Goal: Task Accomplishment & Management: Use online tool/utility

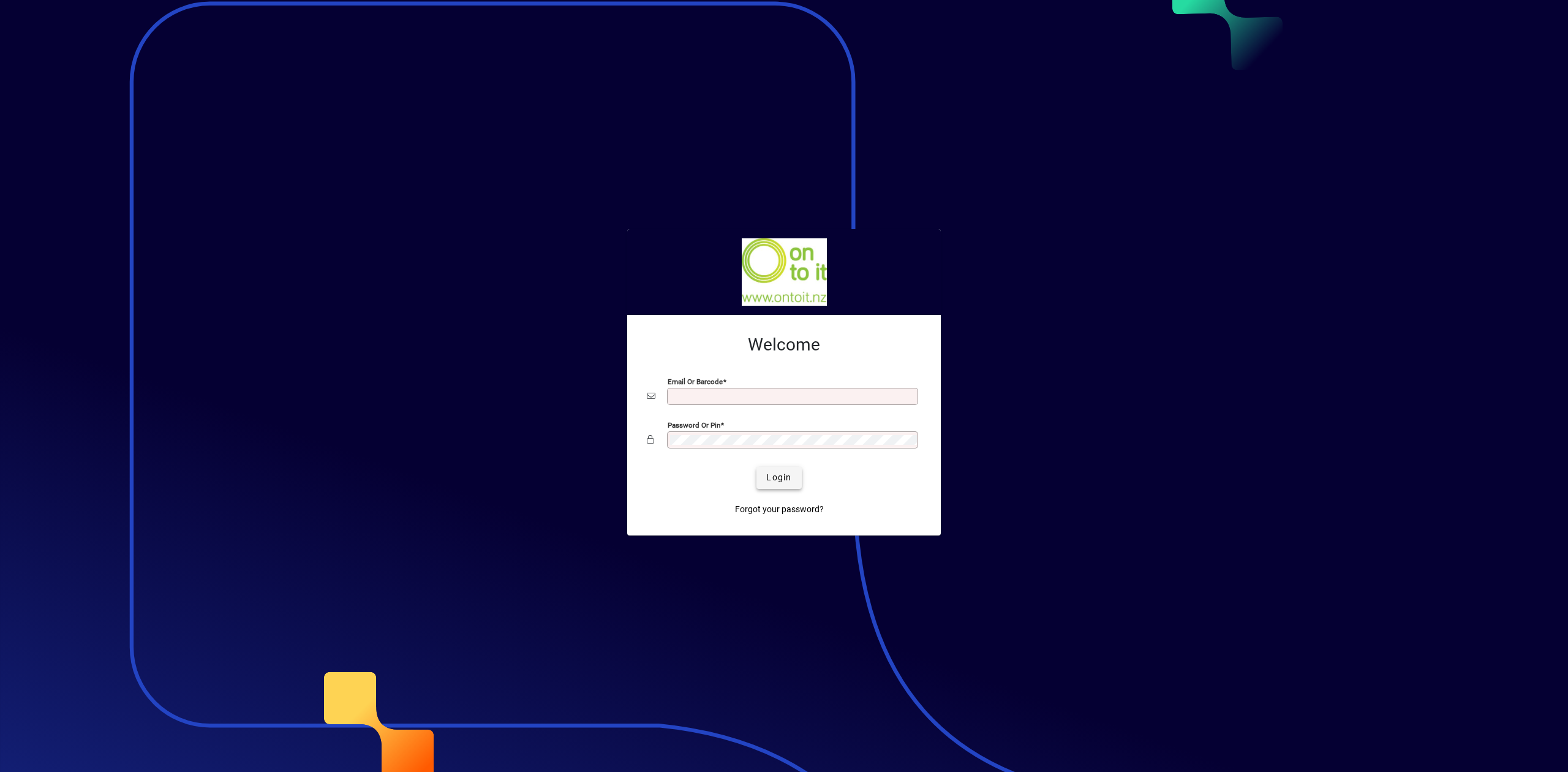
type input "**********"
click at [772, 483] on span "Login" at bounding box center [779, 477] width 25 height 13
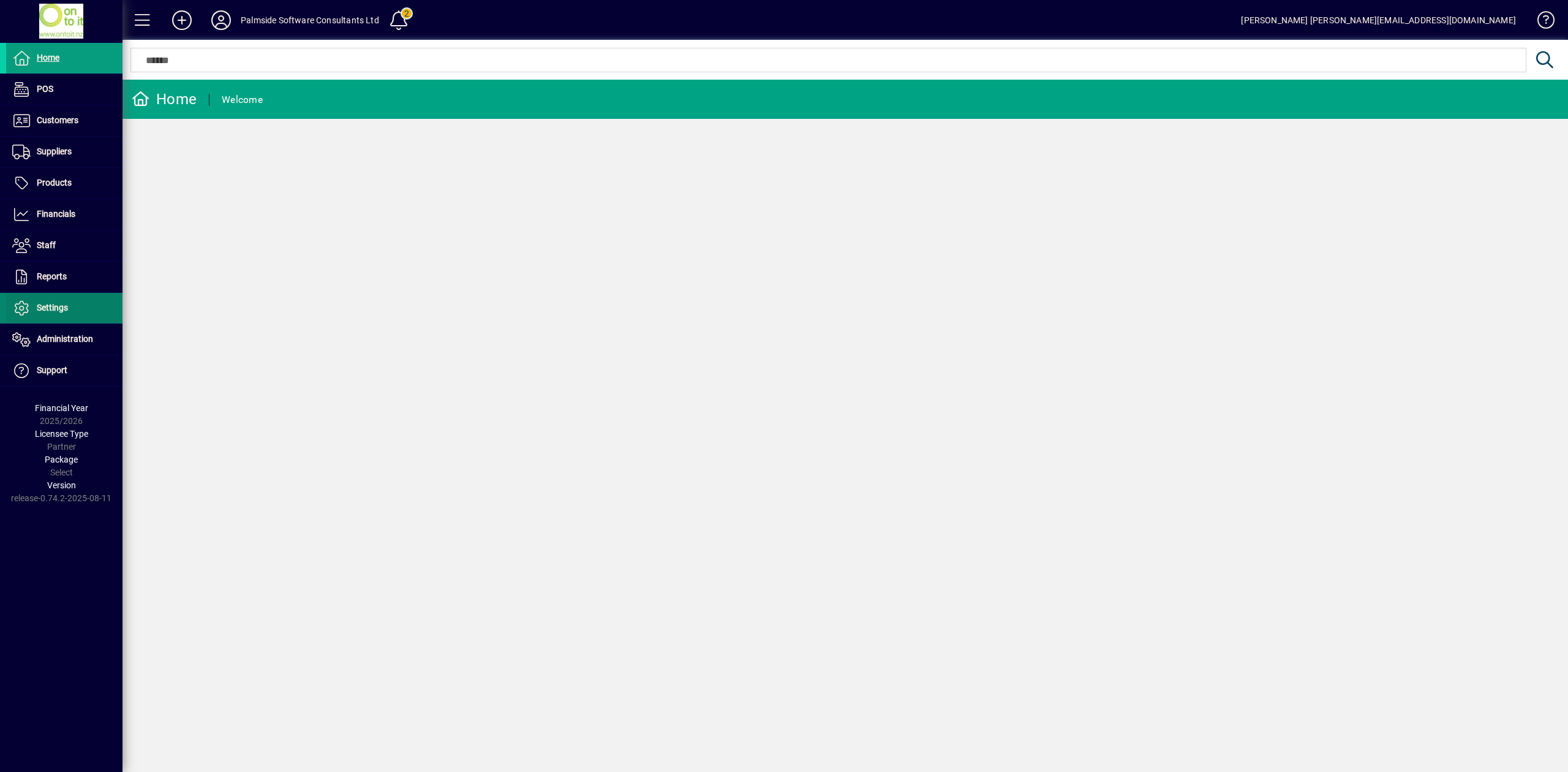
click at [32, 309] on span "Settings" at bounding box center [37, 308] width 62 height 14
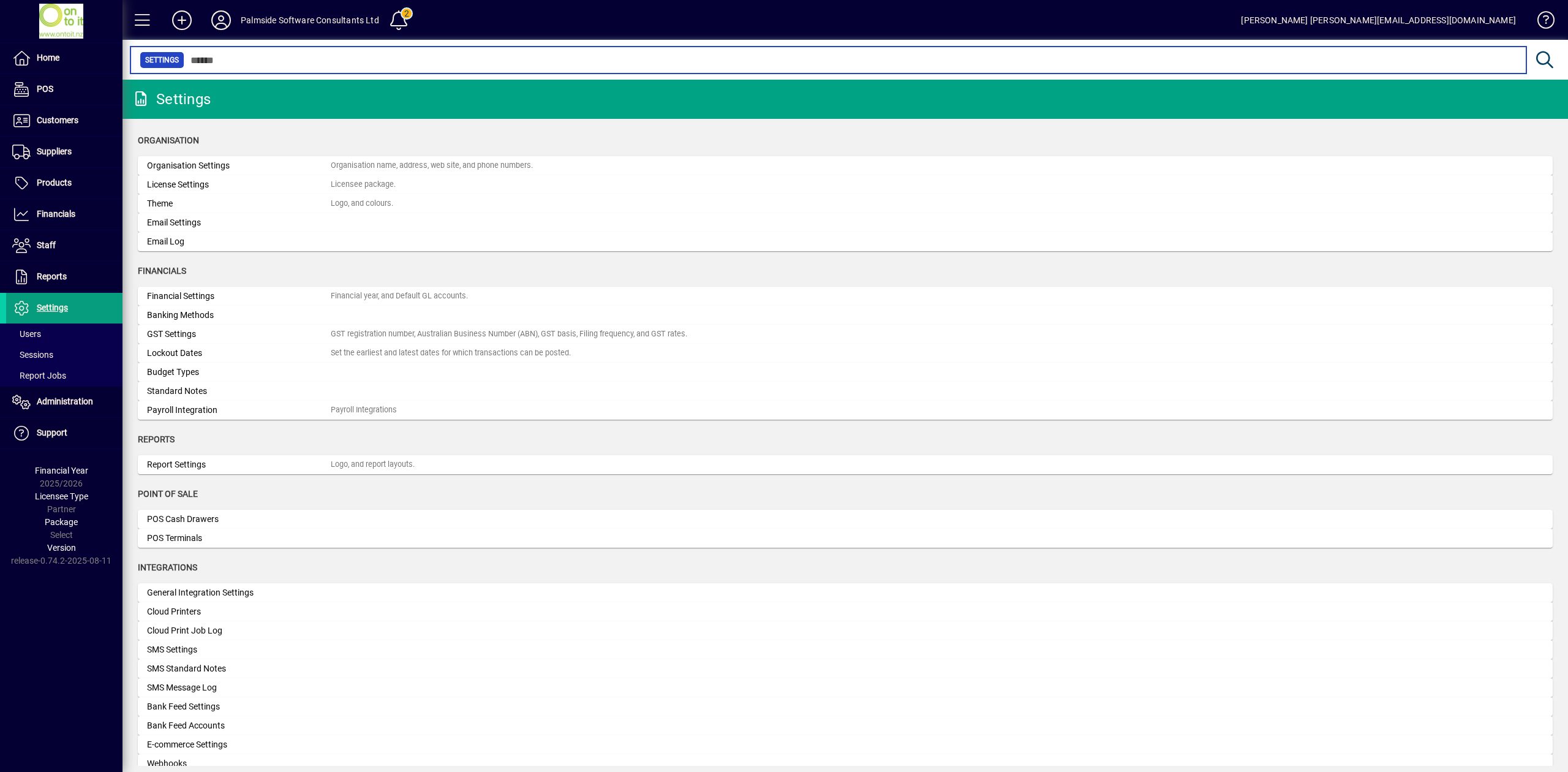
click at [441, 60] on input "text" at bounding box center [850, 60] width 1333 height 17
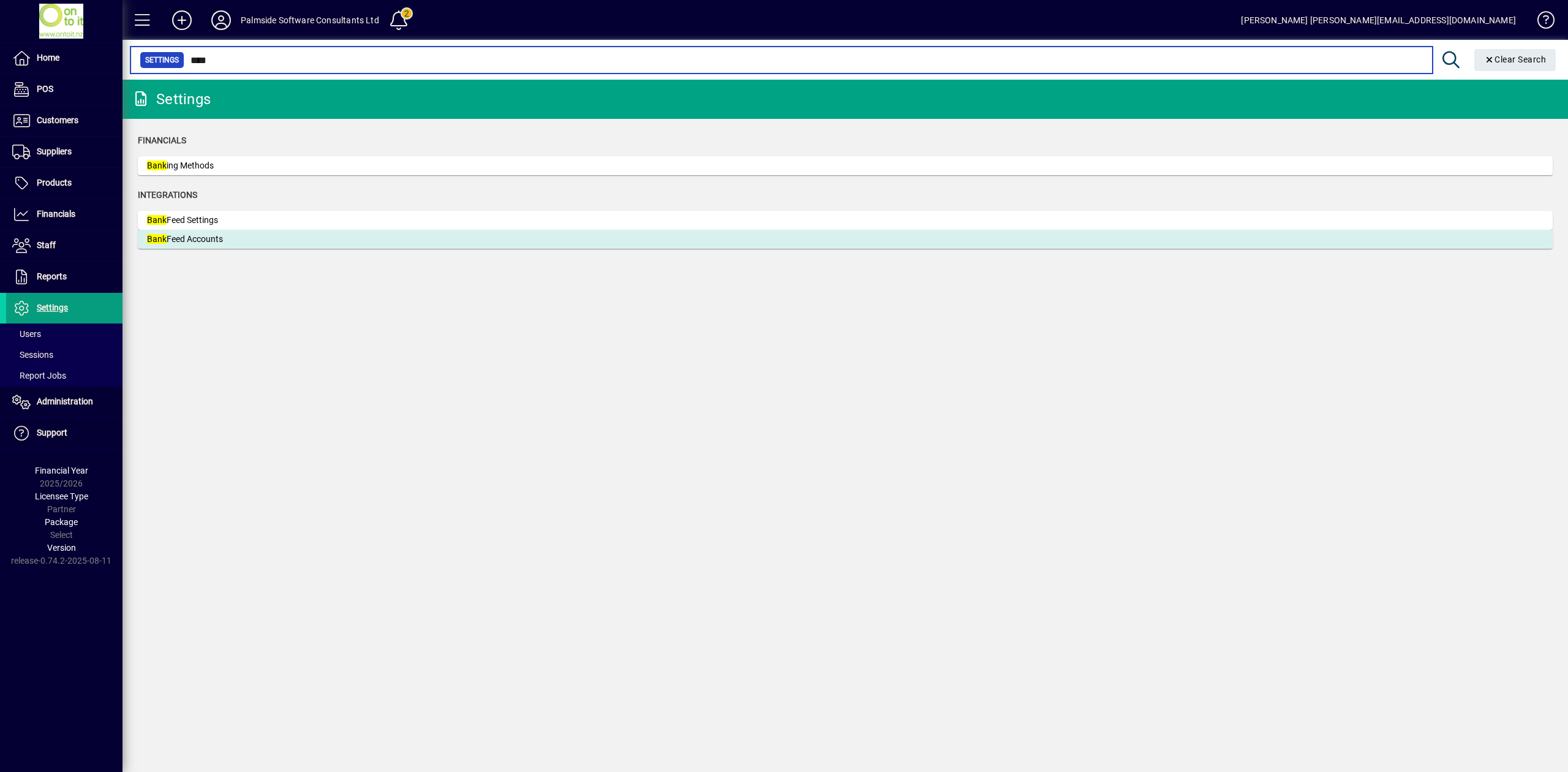
type input "****"
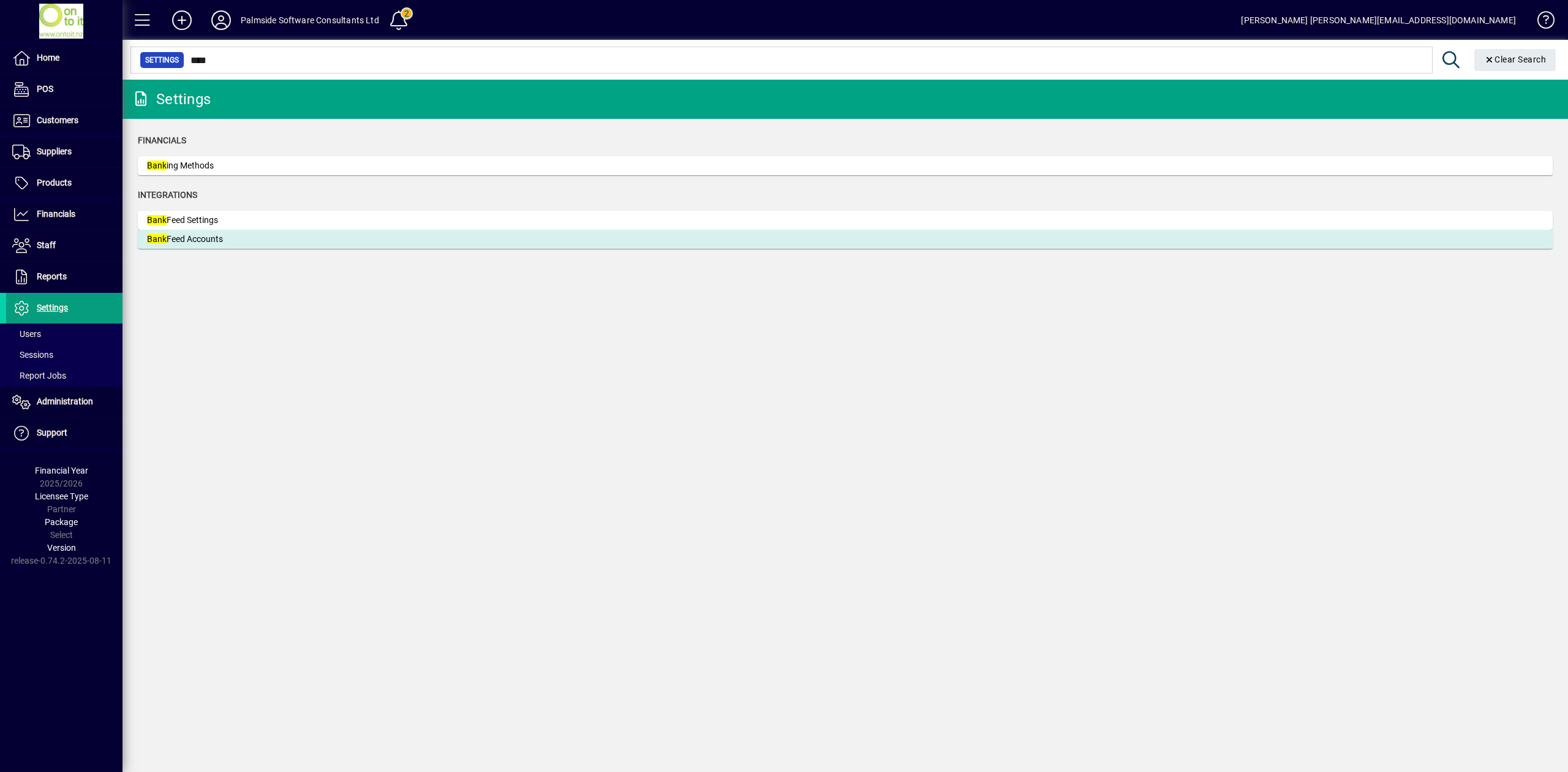
click at [441, 241] on mat-card-content "Bank Feed Accounts" at bounding box center [845, 238] width 1397 height 13
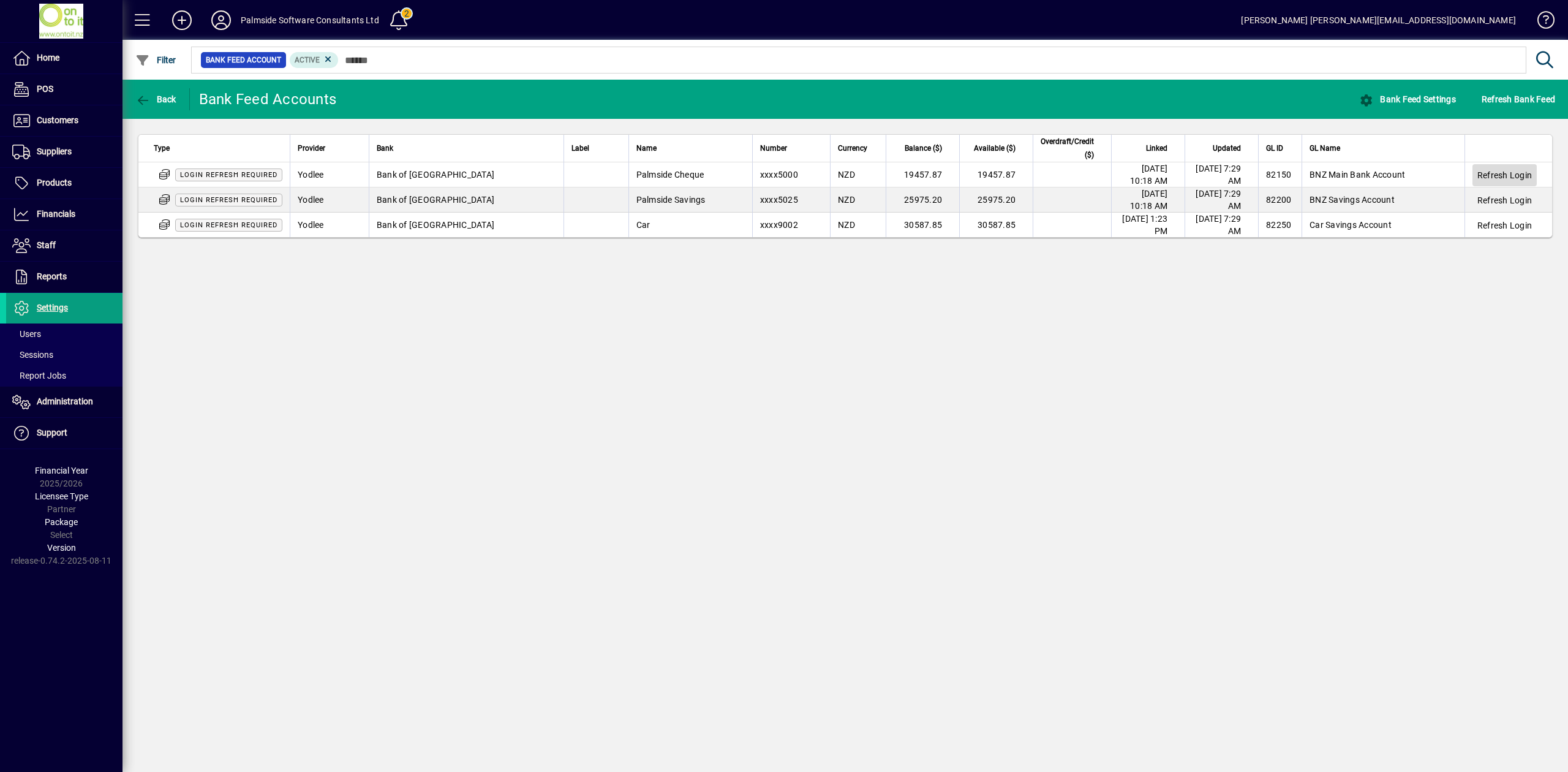
click at [1509, 175] on span "Refresh Login" at bounding box center [1505, 175] width 54 height 12
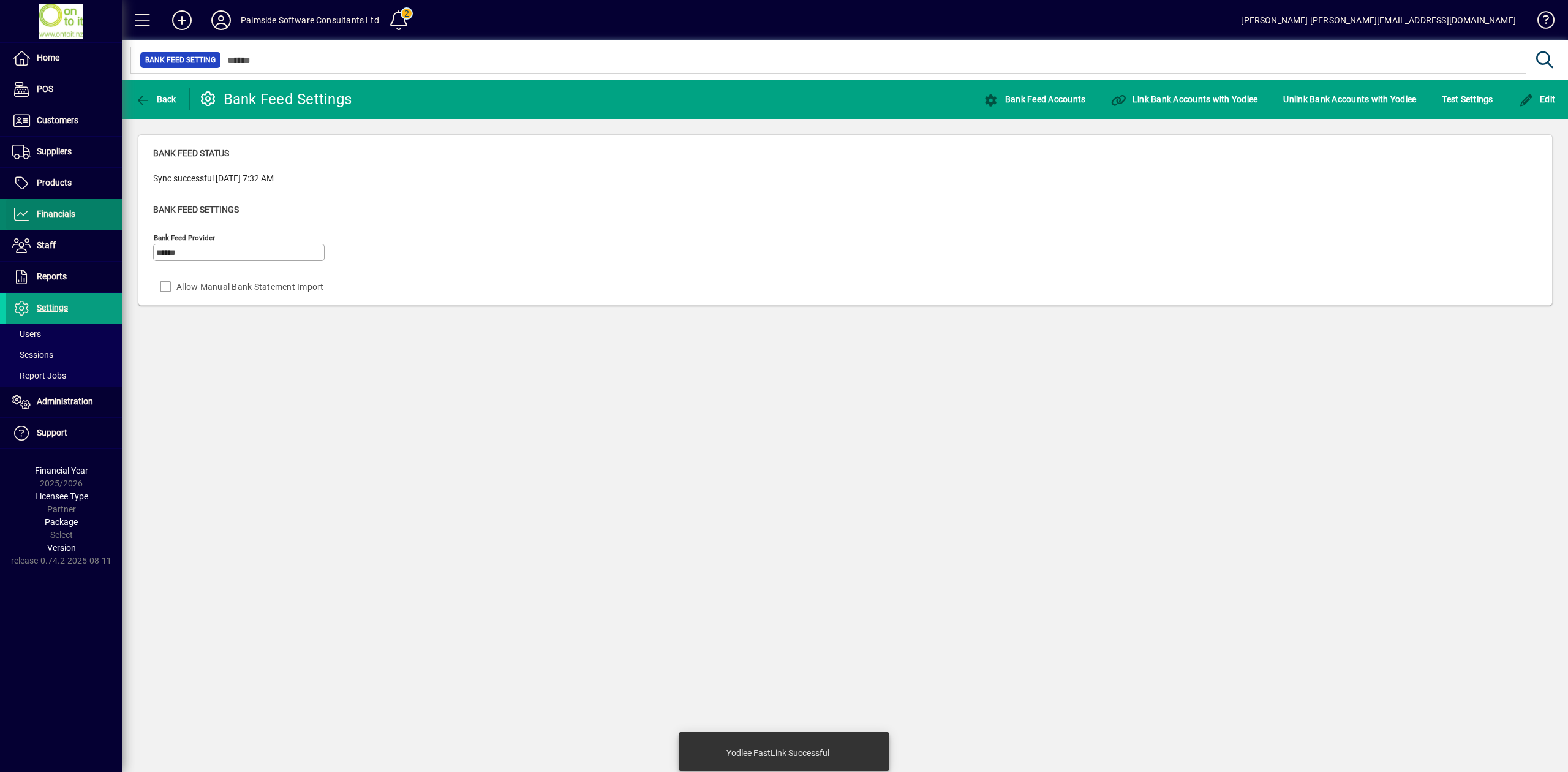
click at [57, 218] on span "Financials" at bounding box center [56, 214] width 38 height 10
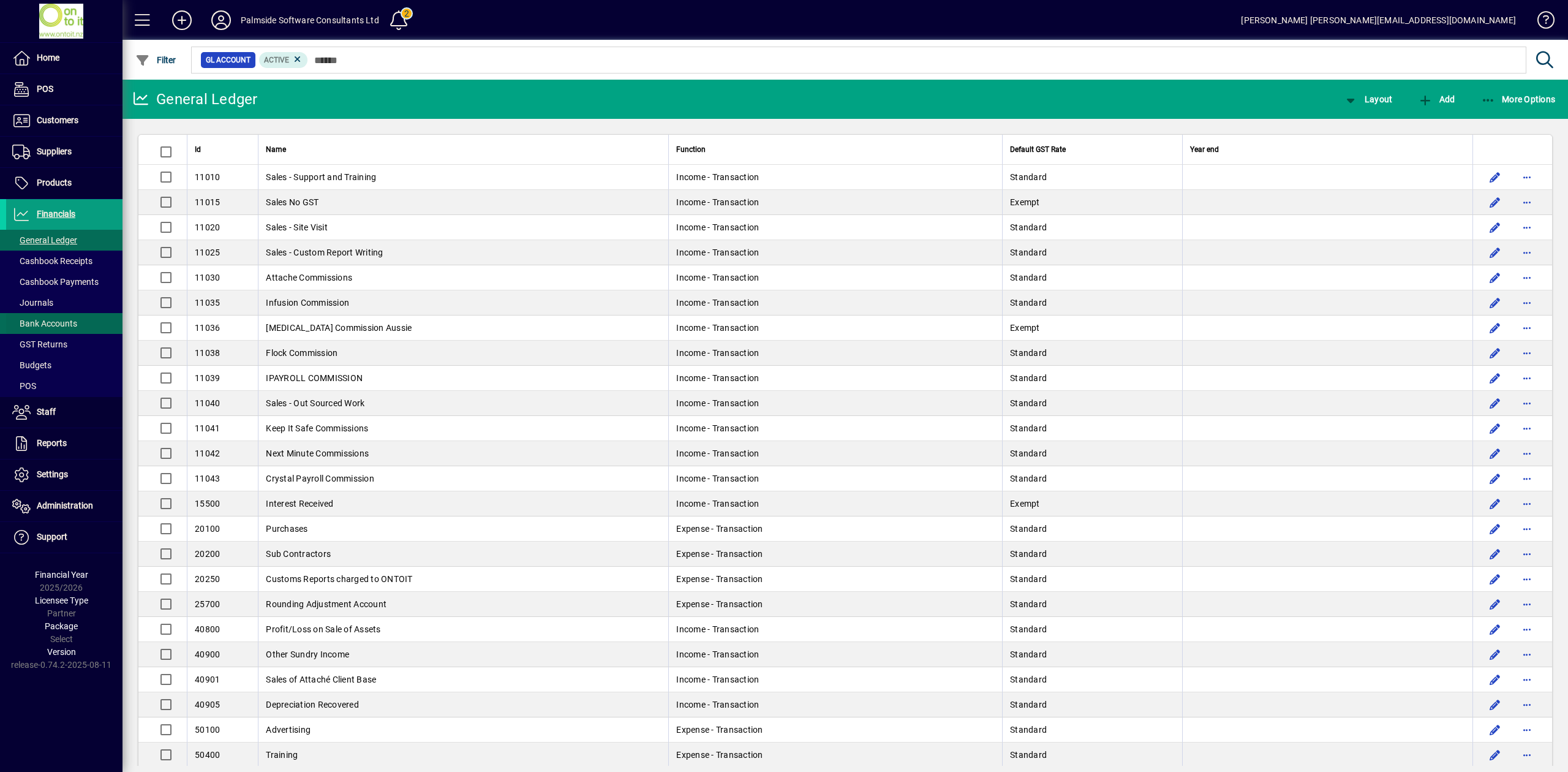
click at [69, 328] on span "Bank Accounts" at bounding box center [45, 323] width 65 height 10
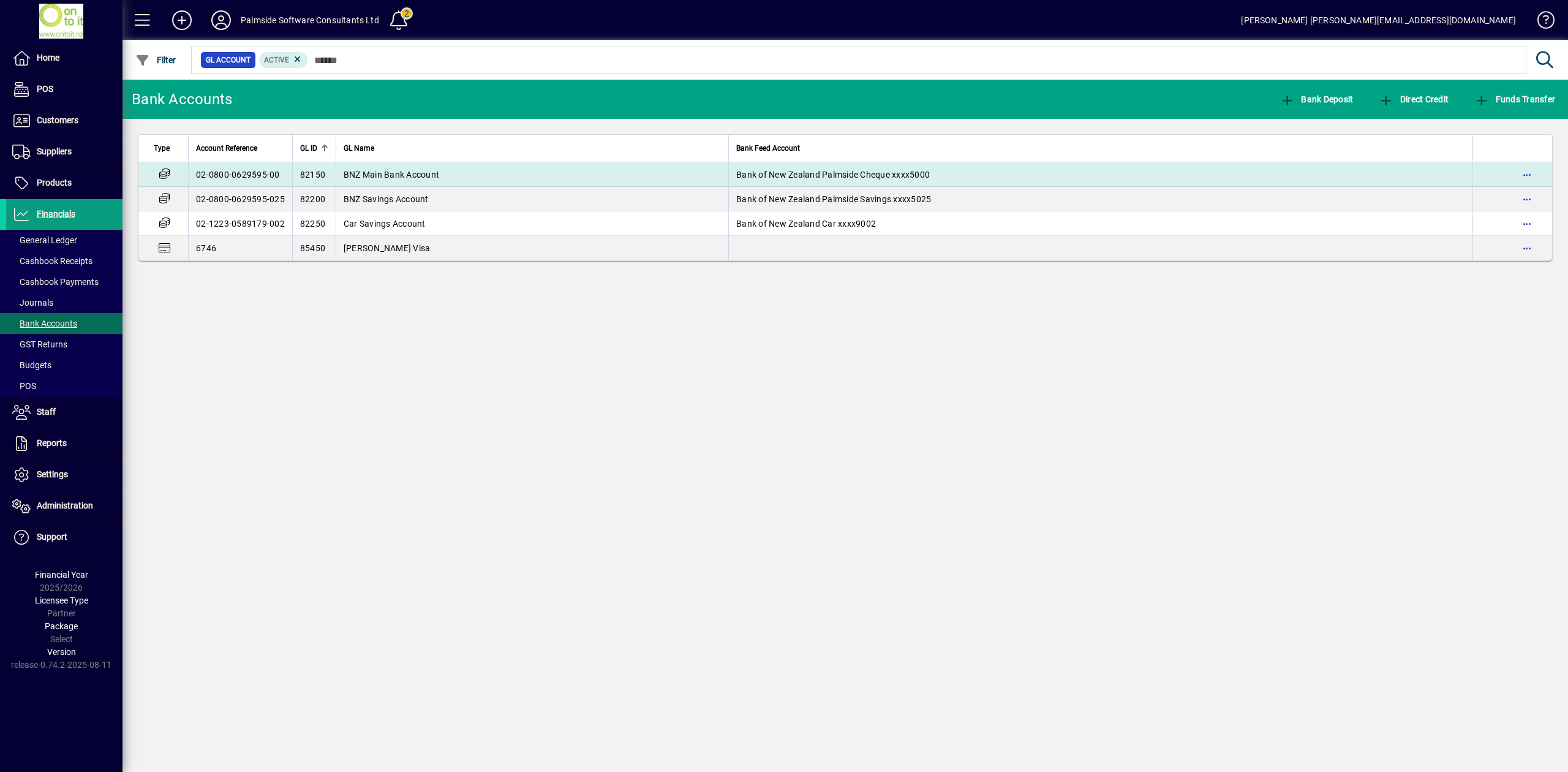
click at [454, 173] on td "BNZ Main Bank Account" at bounding box center [532, 174] width 392 height 24
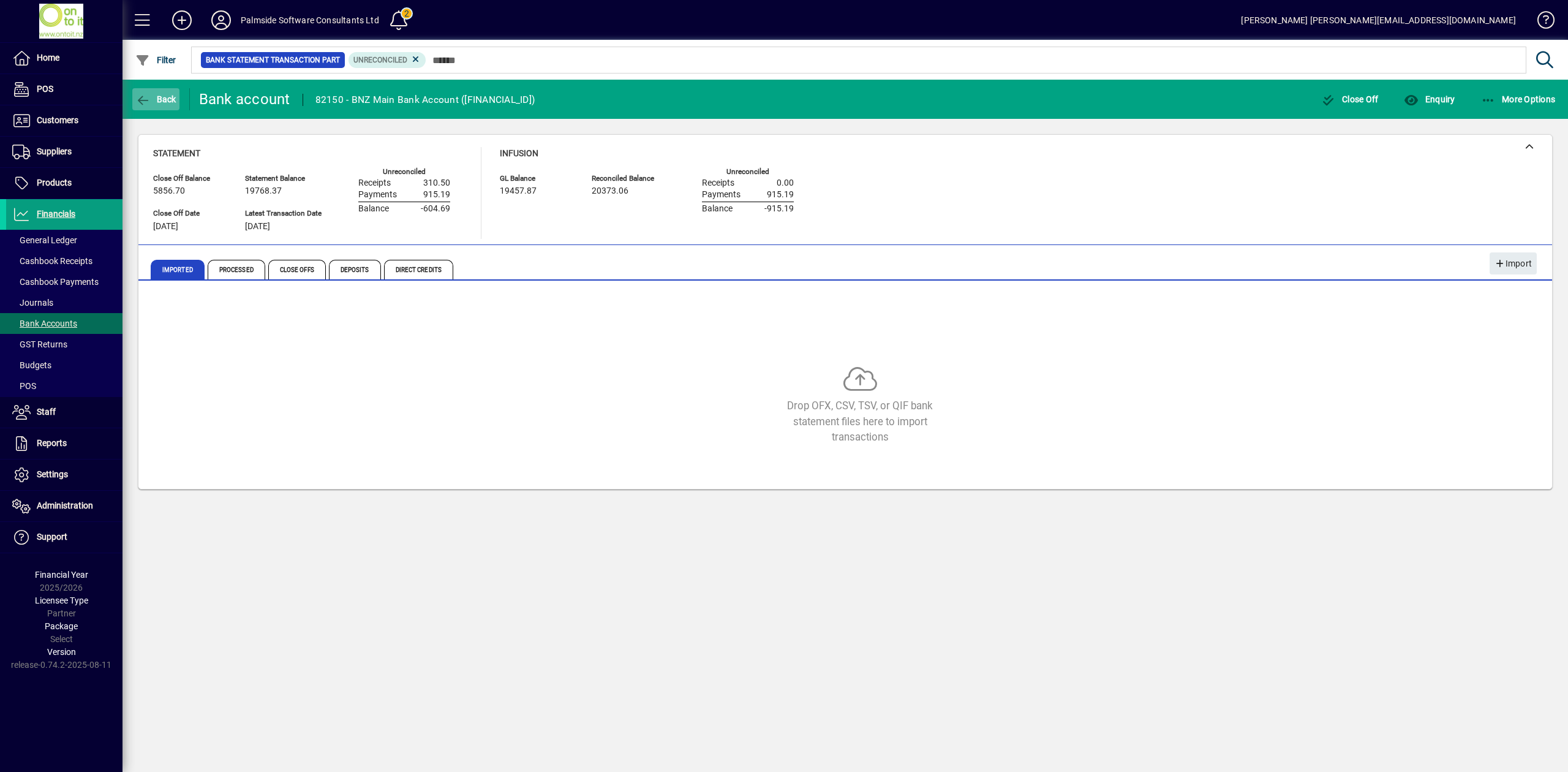
click at [143, 102] on icon "button" at bounding box center [143, 100] width 15 height 12
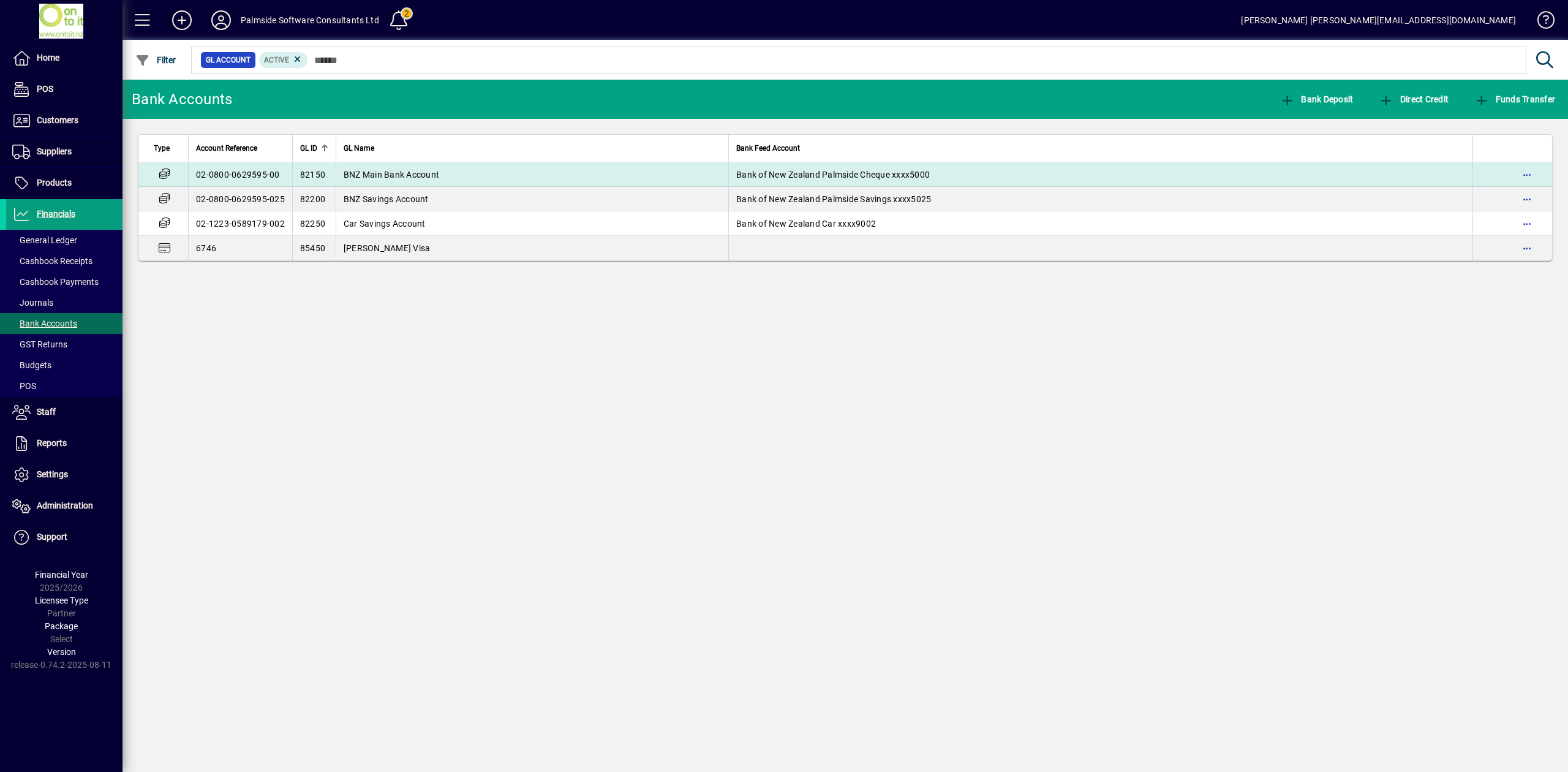
click at [386, 171] on span "BNZ Main Bank Account" at bounding box center [391, 174] width 96 height 10
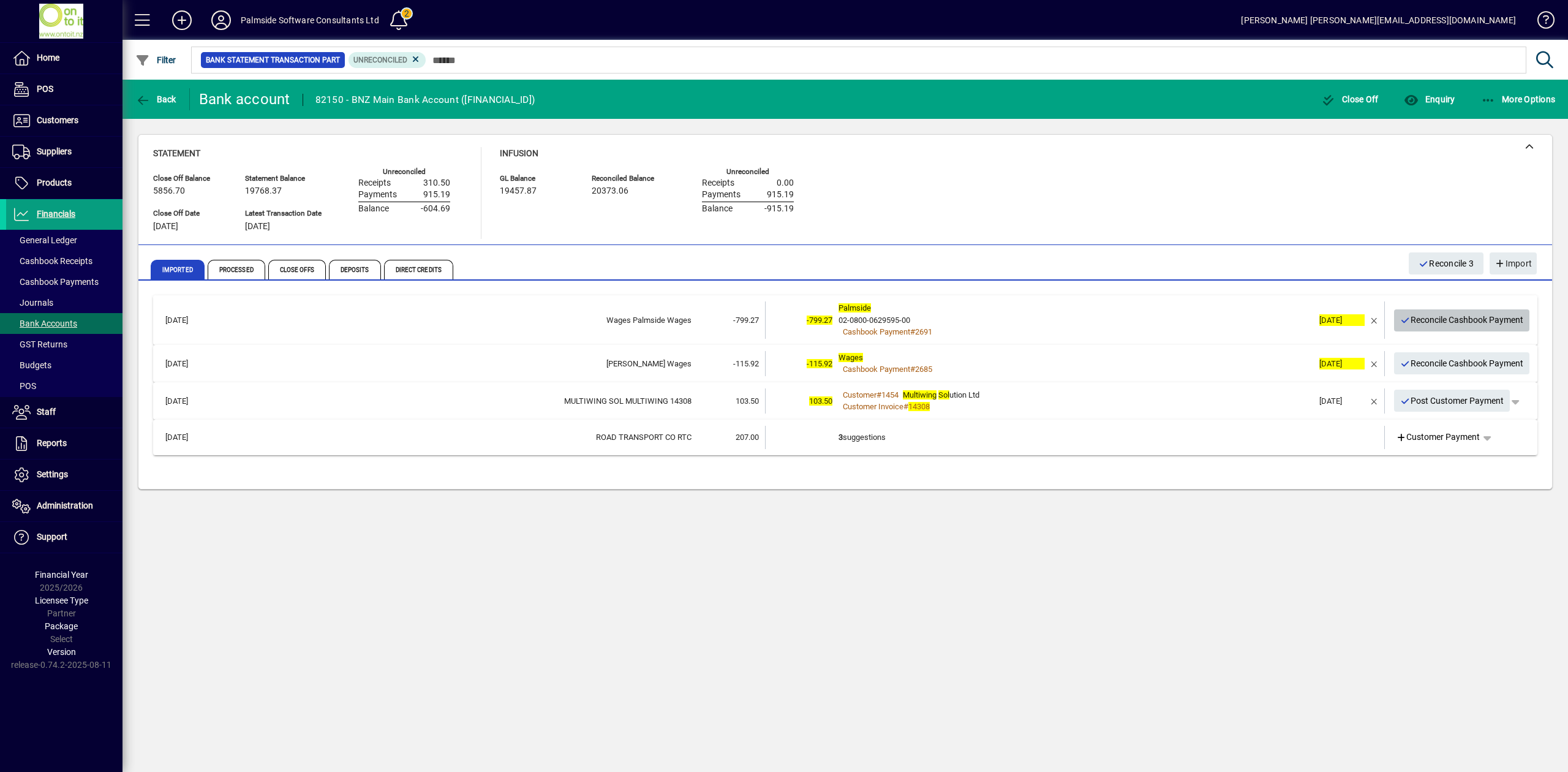
click at [1480, 320] on span "Reconcile Cashbook Payment" at bounding box center [1462, 320] width 124 height 20
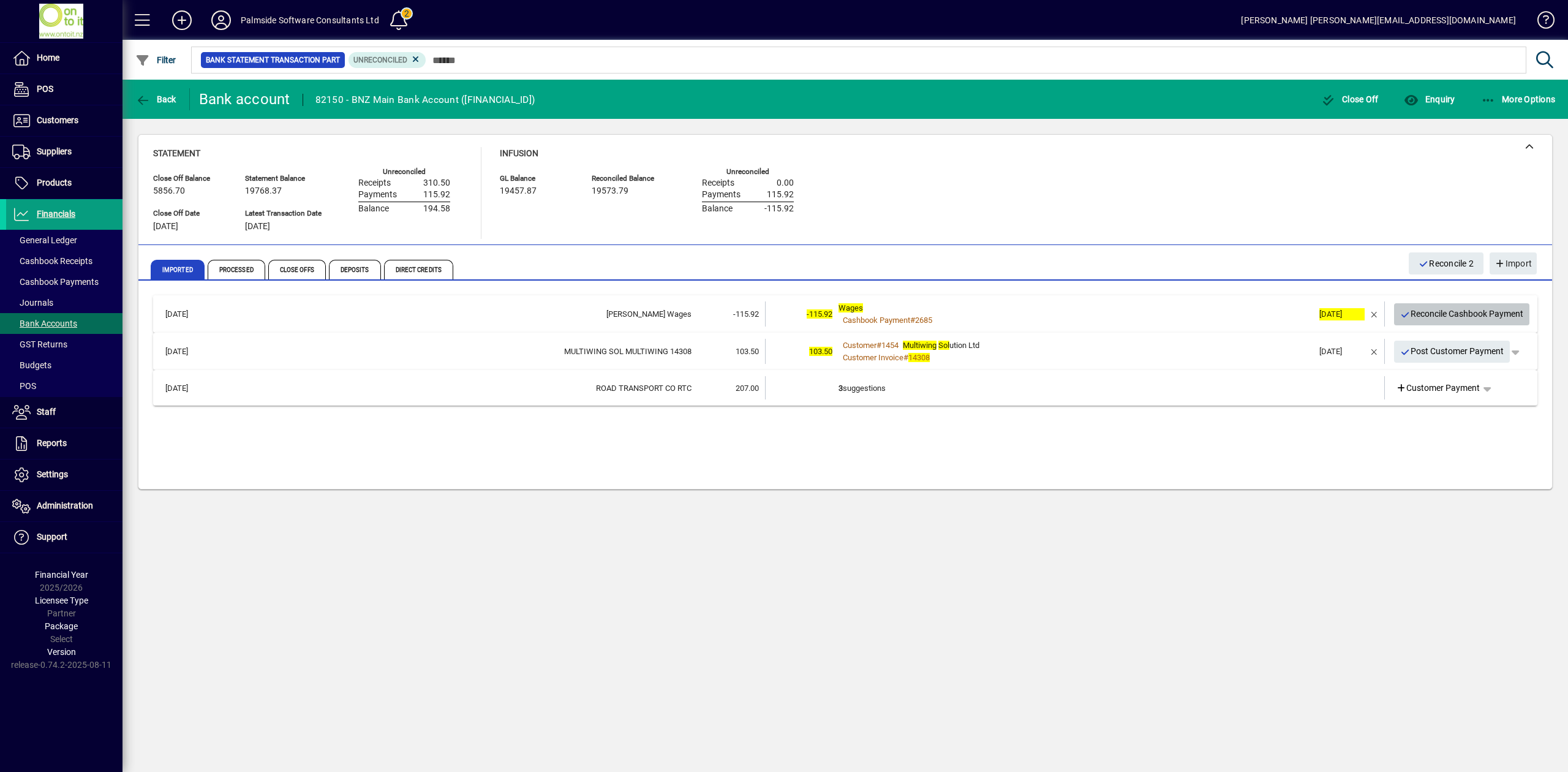
click at [1480, 314] on span "Reconcile Cashbook Payment" at bounding box center [1462, 314] width 124 height 20
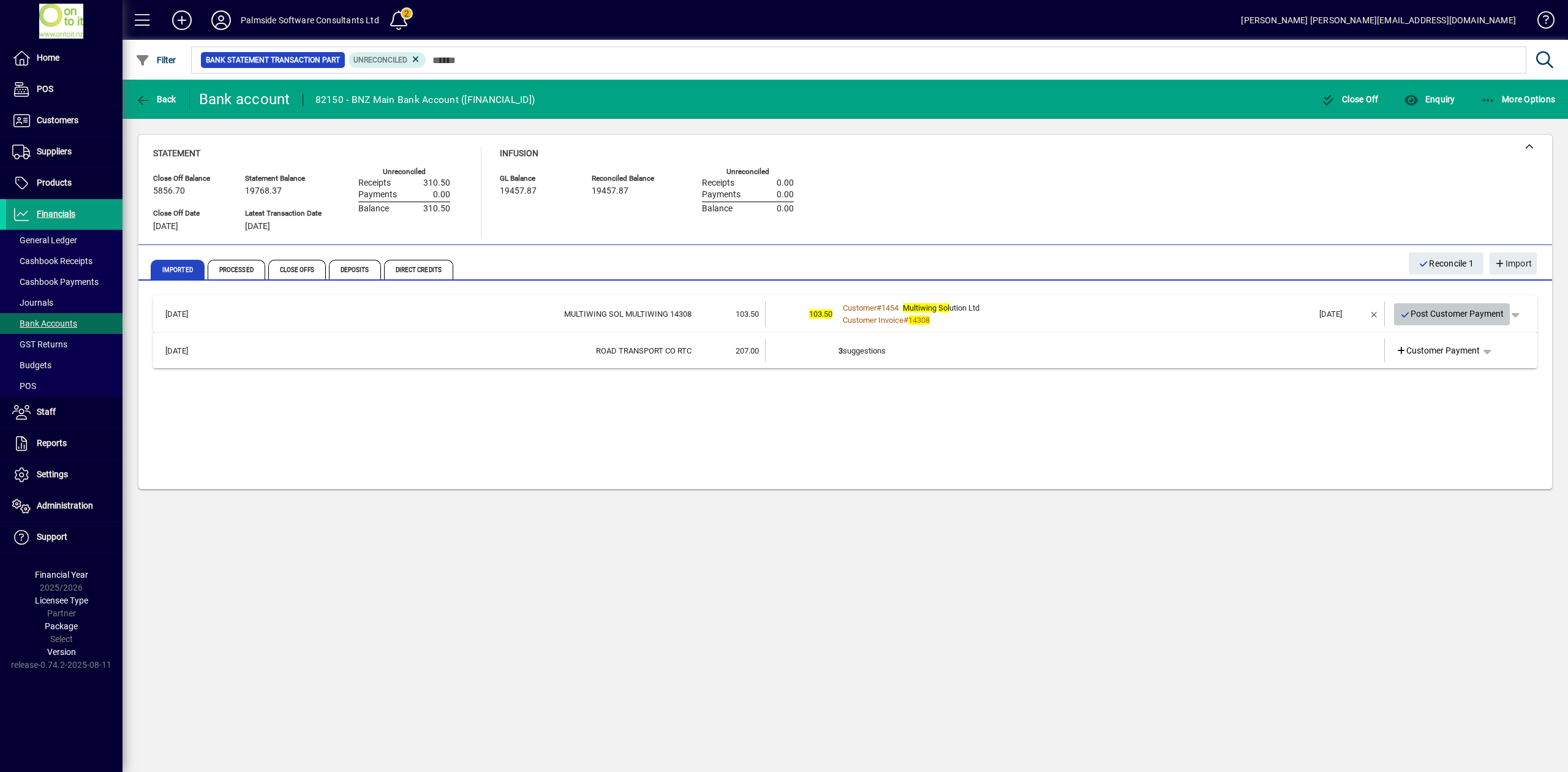
click at [1471, 314] on span "Post Customer Payment" at bounding box center [1453, 314] width 104 height 20
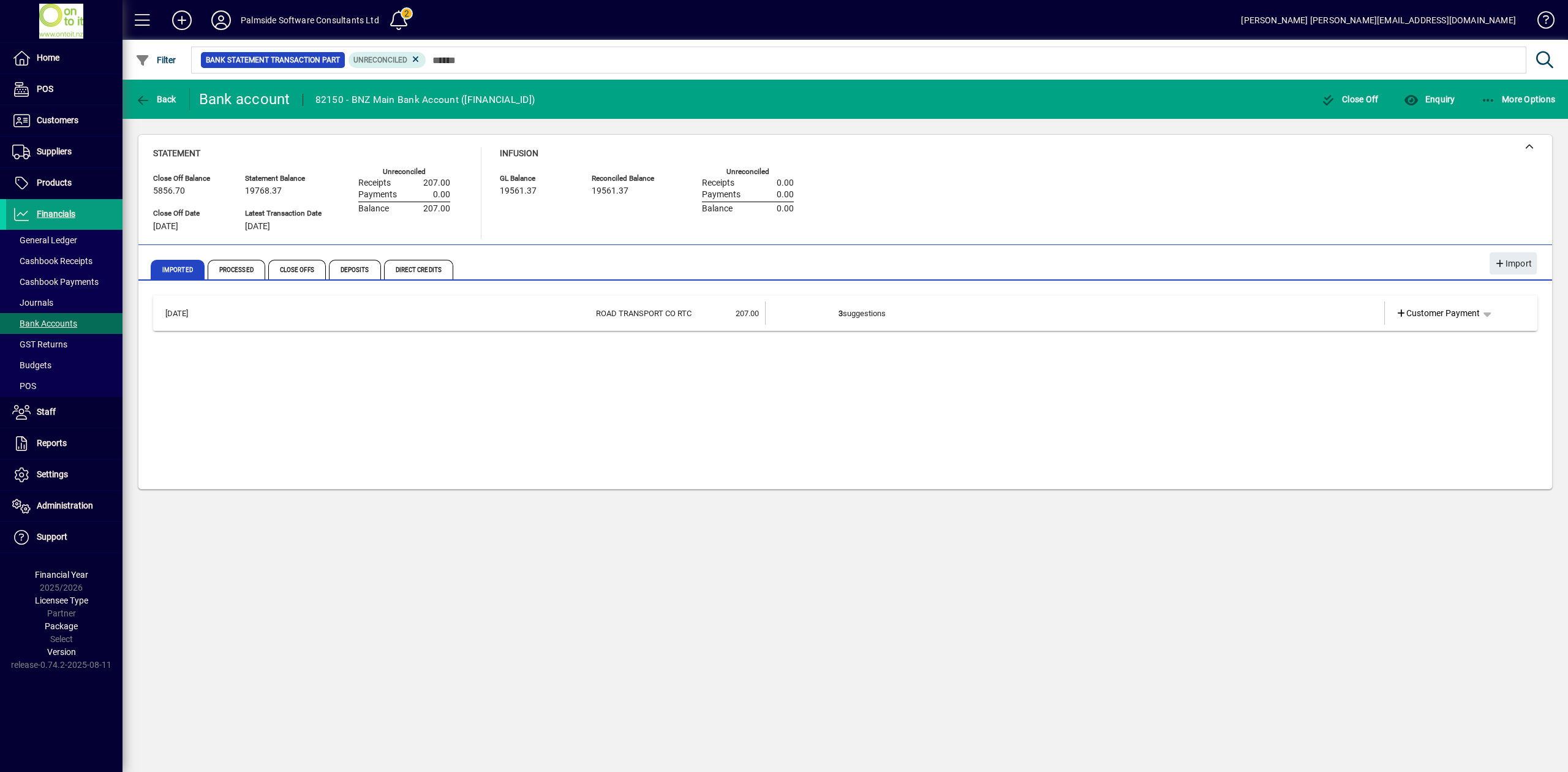
click at [1336, 312] on td at bounding box center [1339, 312] width 51 height 23
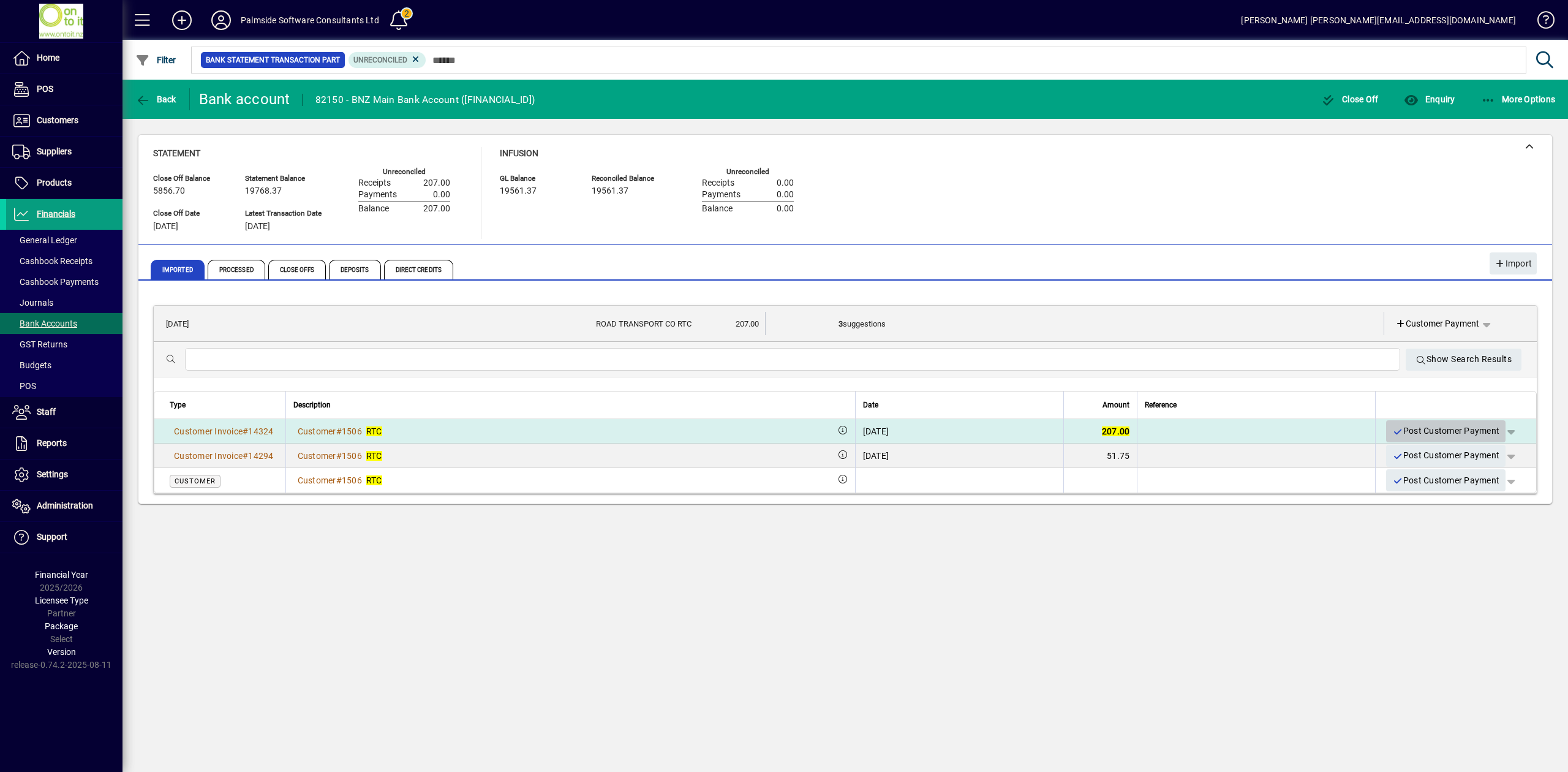
click at [1424, 427] on span "Post Customer Payment" at bounding box center [1446, 431] width 107 height 20
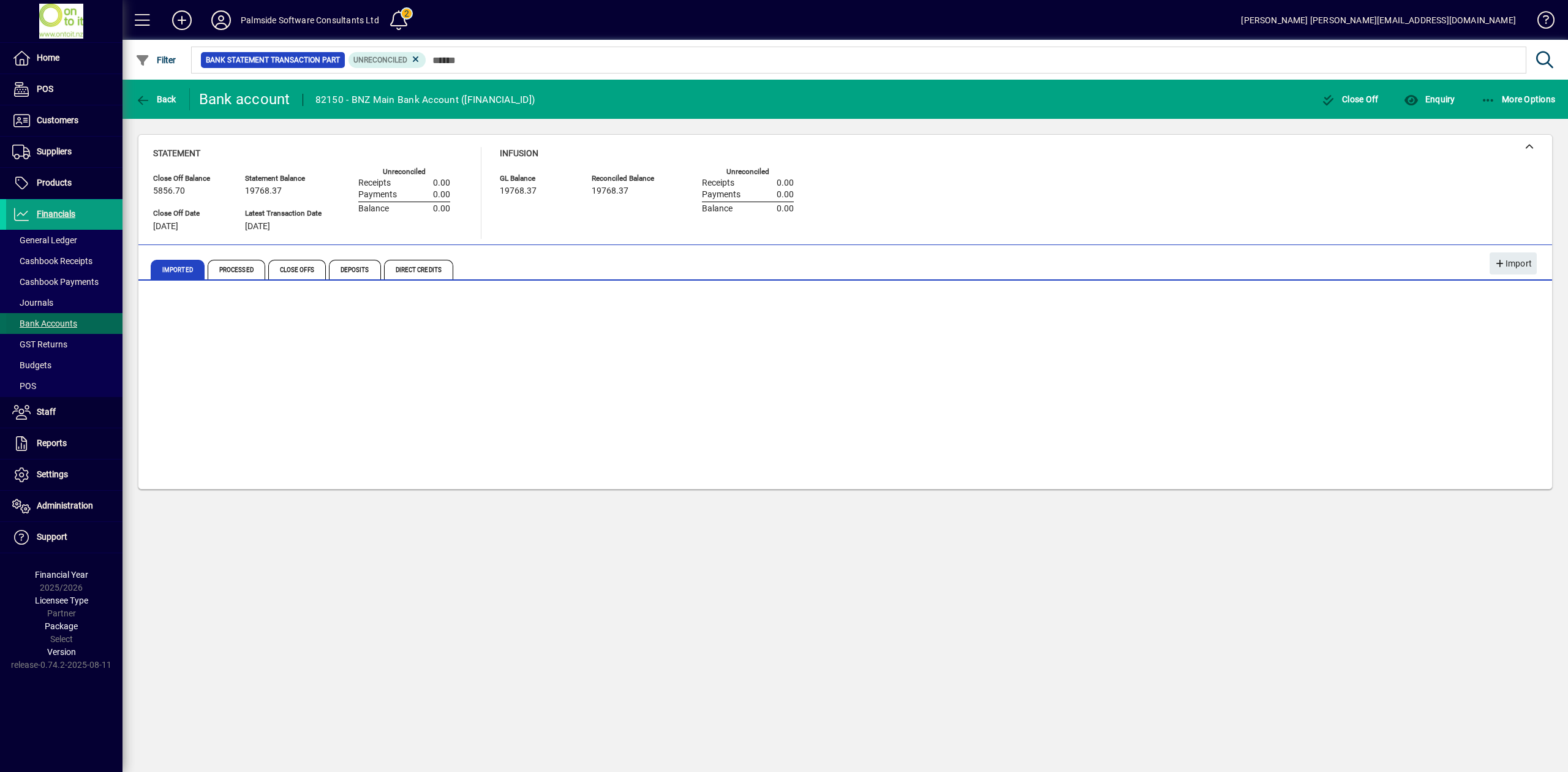
click at [72, 320] on span "Bank Accounts" at bounding box center [45, 323] width 65 height 10
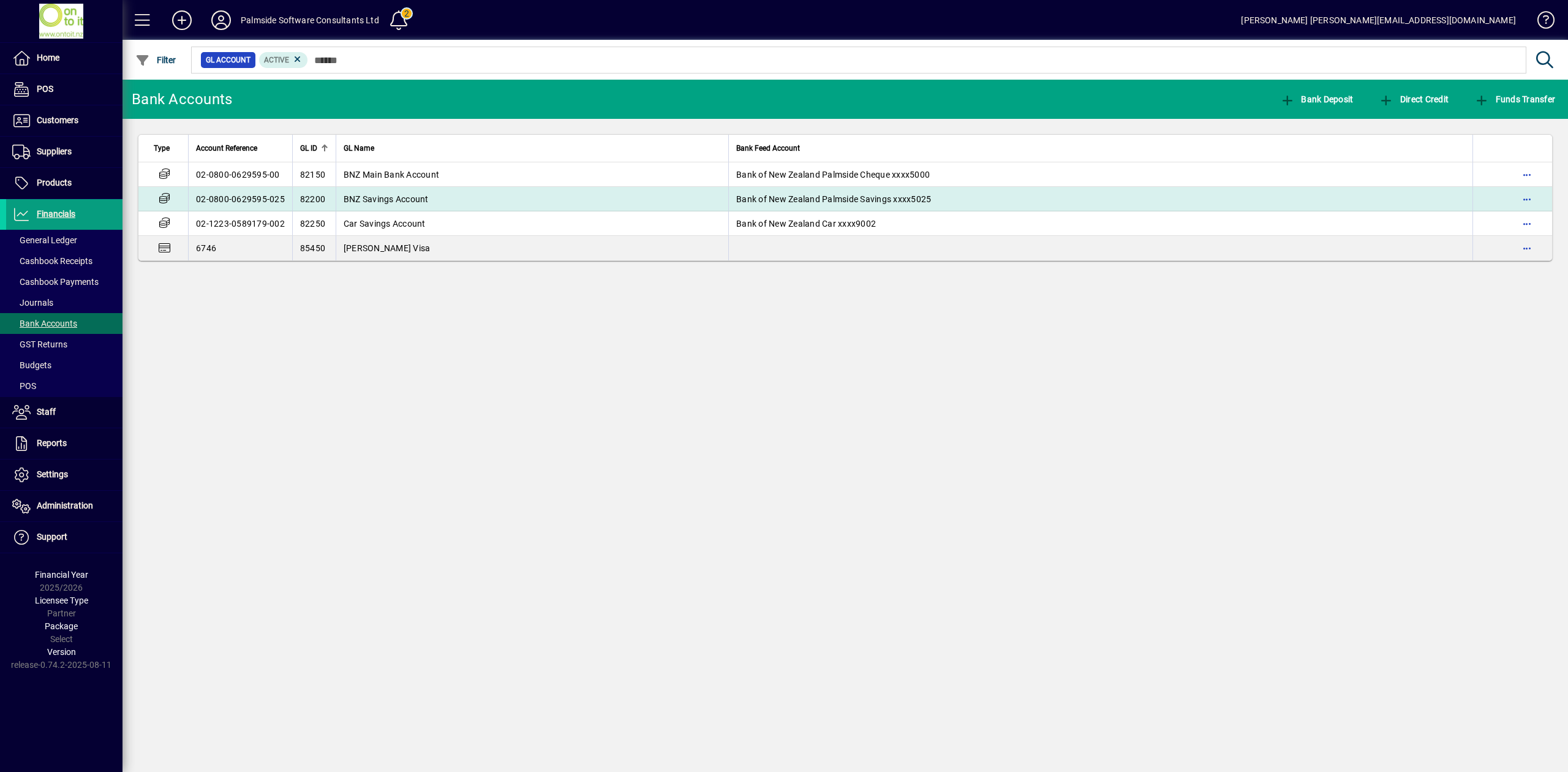
click at [393, 201] on span "BNZ Savings Account" at bounding box center [386, 198] width 85 height 10
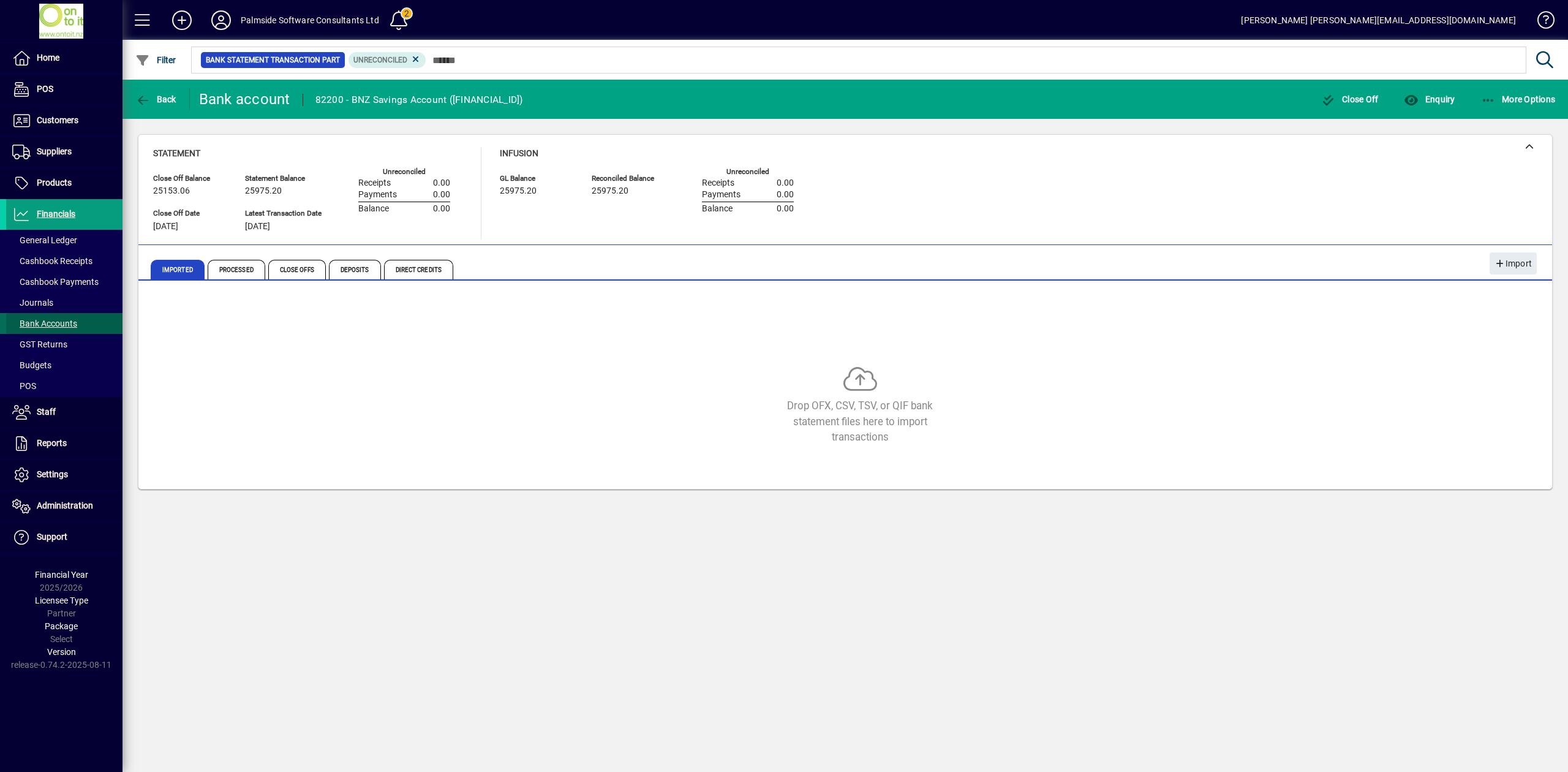
click at [63, 321] on span "Bank Accounts" at bounding box center [45, 323] width 65 height 10
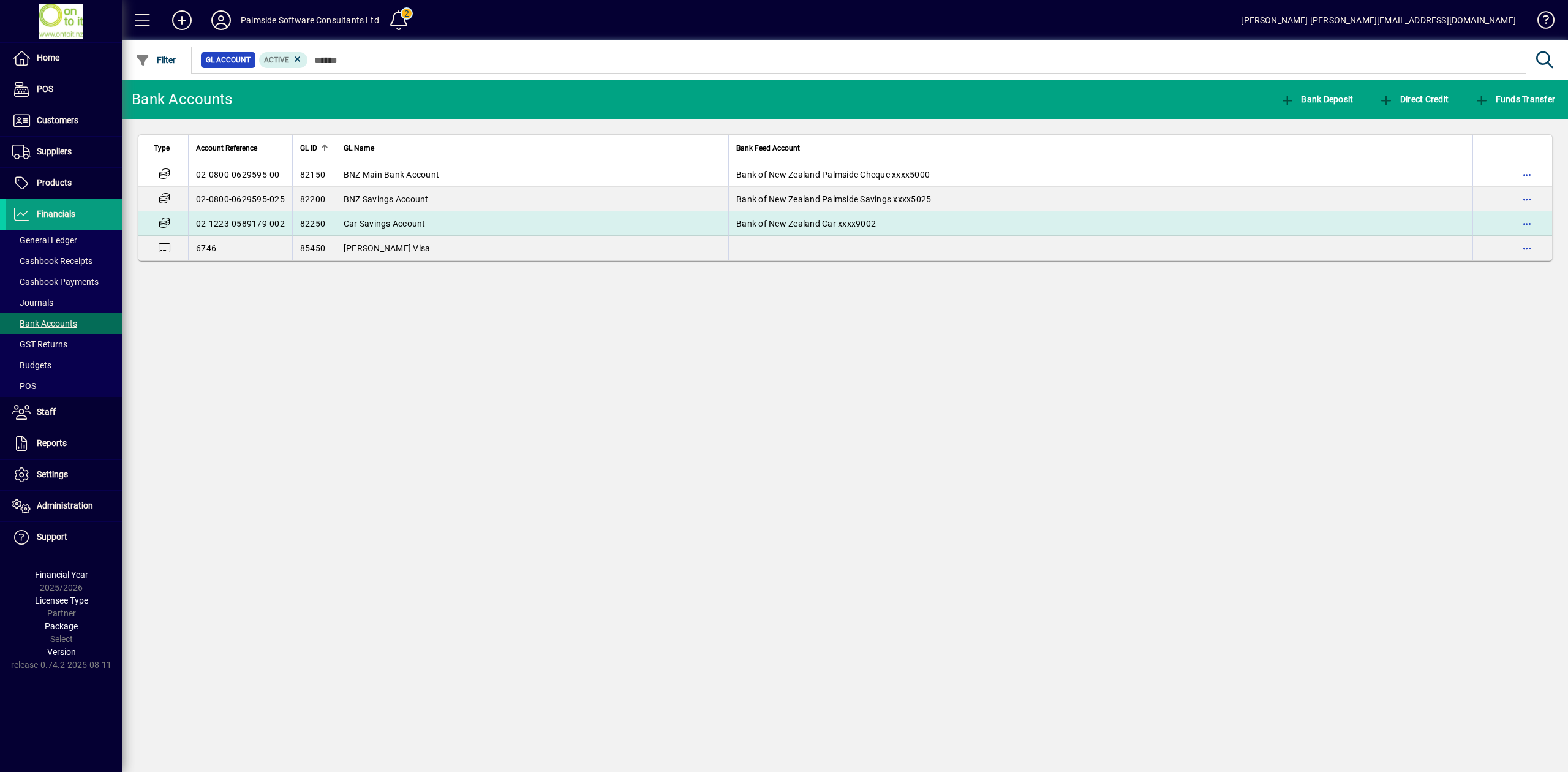
click at [359, 219] on span "Car Savings Account" at bounding box center [384, 223] width 82 height 10
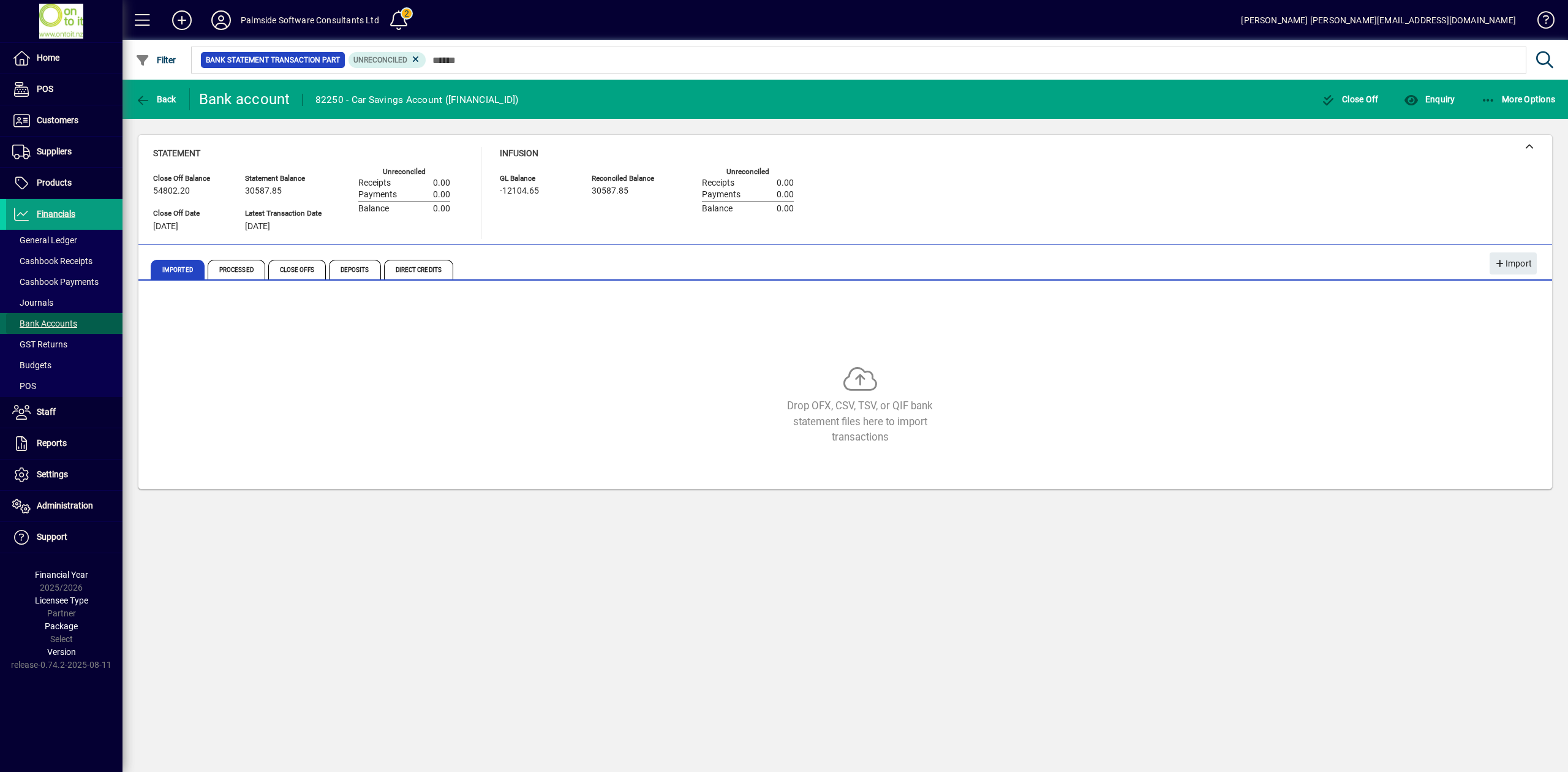
click at [69, 318] on span "Bank Accounts" at bounding box center [45, 323] width 65 height 10
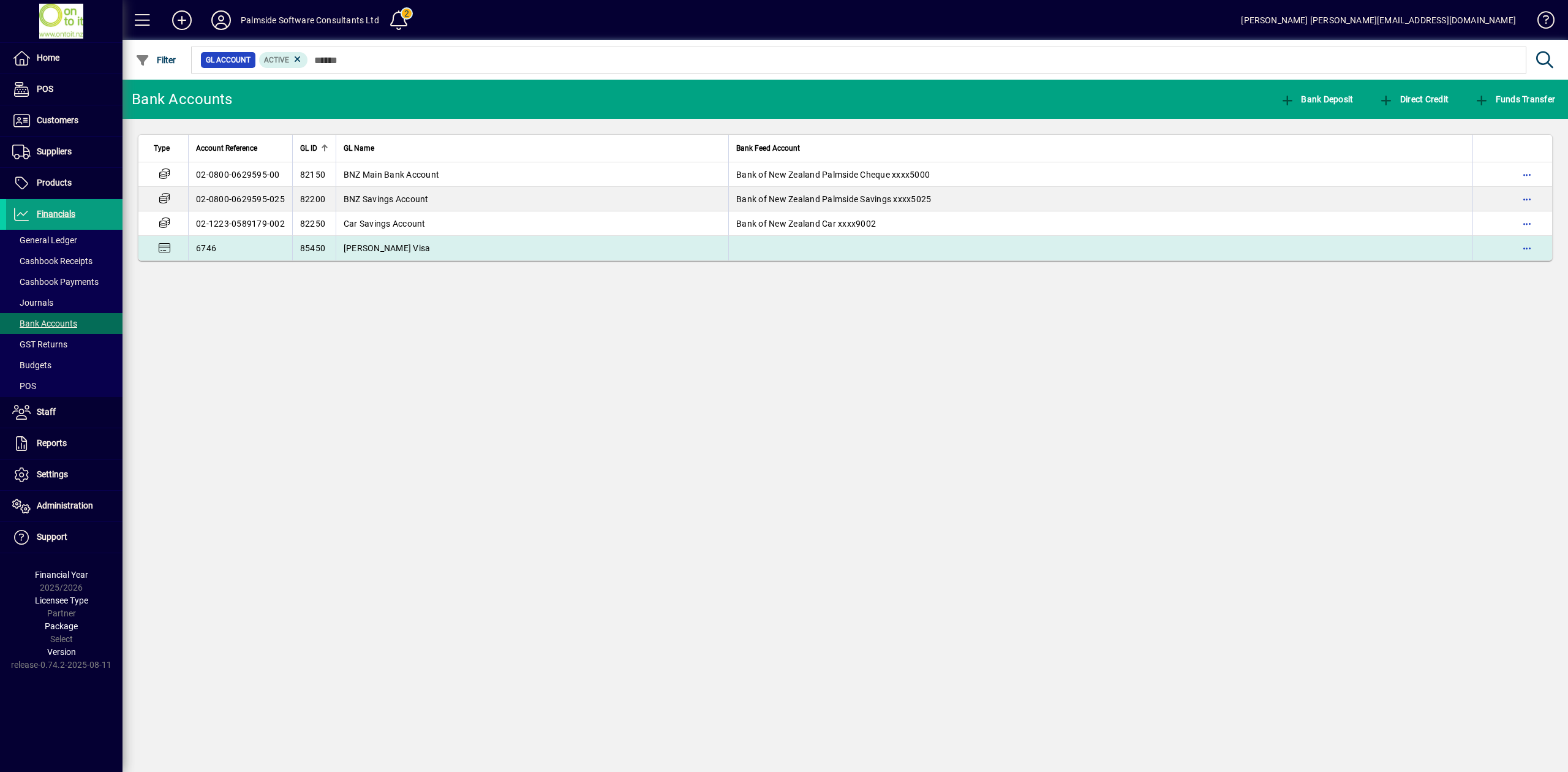
click at [346, 244] on span "Kellie Visa" at bounding box center [386, 248] width 87 height 10
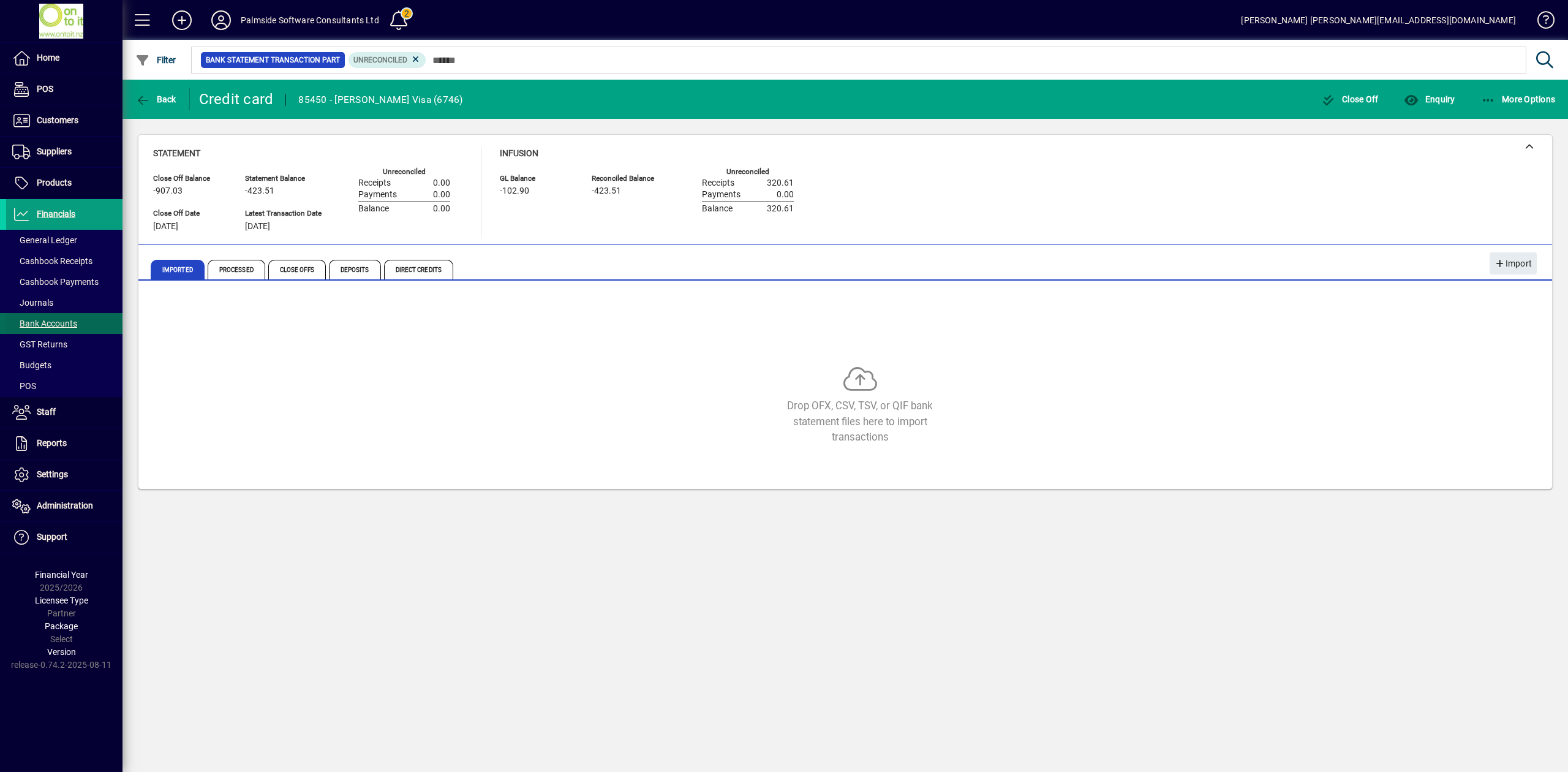
click at [59, 322] on span "Bank Accounts" at bounding box center [45, 323] width 65 height 10
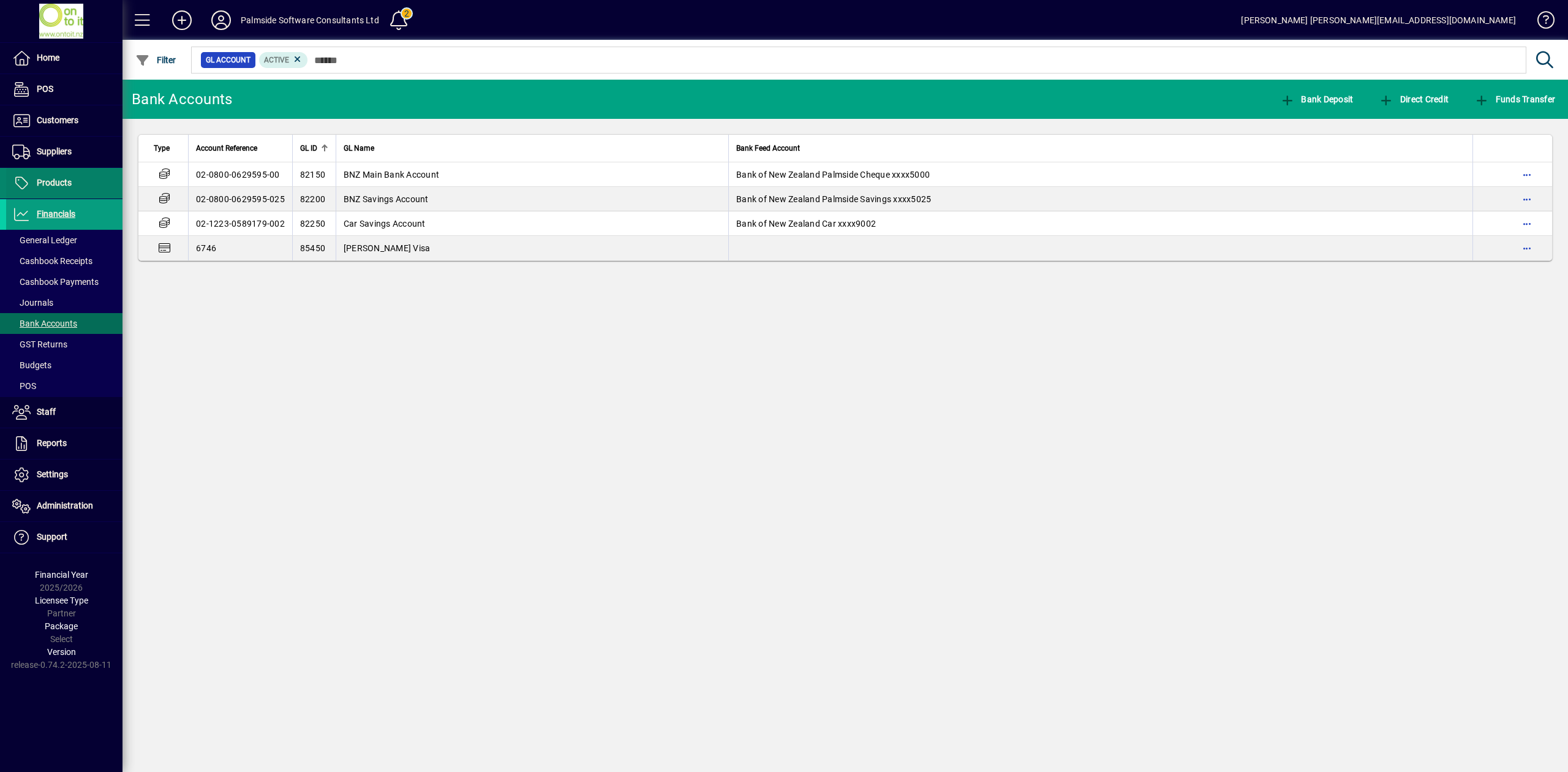
click at [49, 184] on span "Products" at bounding box center [54, 182] width 35 height 10
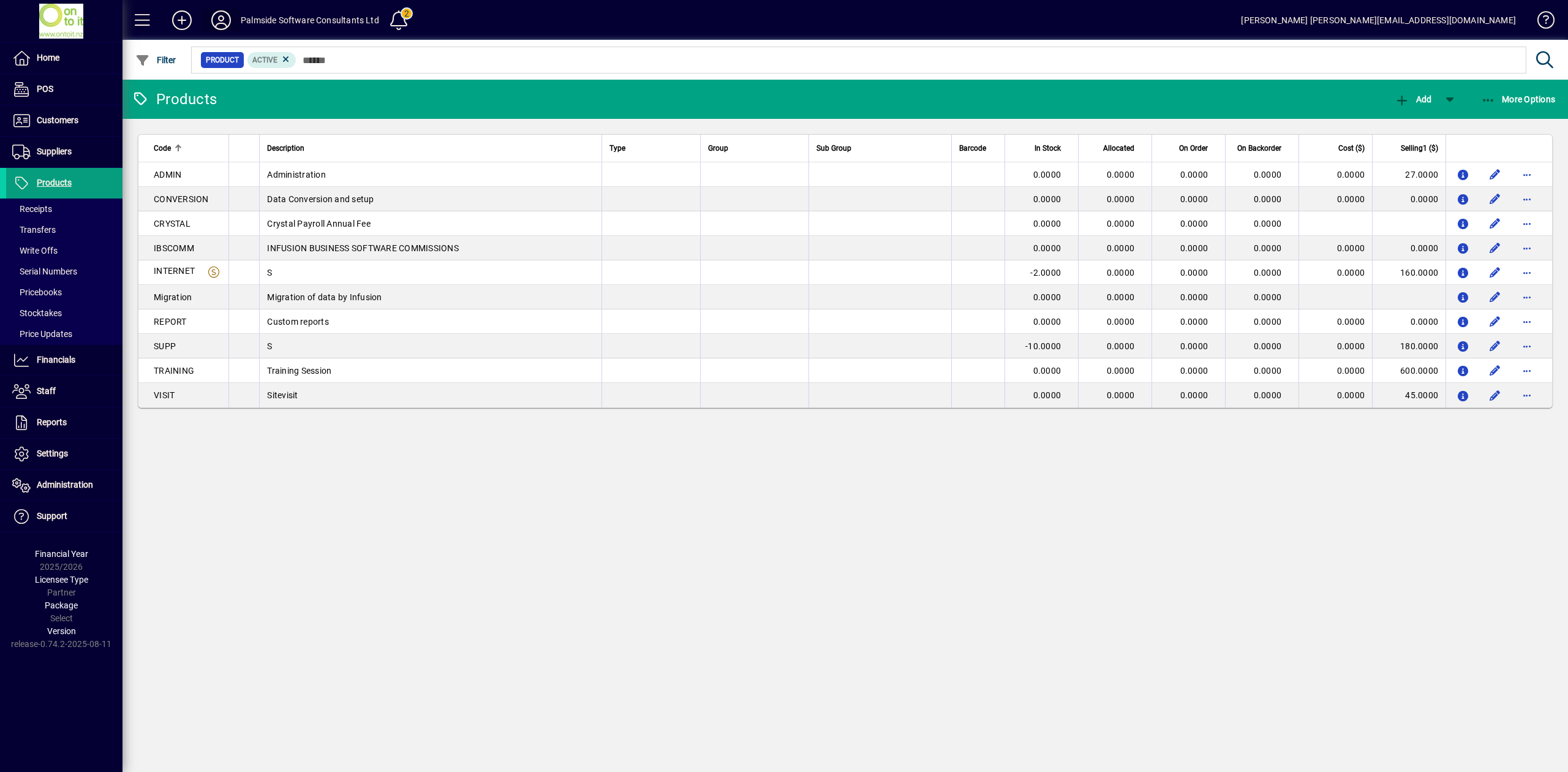
click at [223, 20] on icon at bounding box center [221, 20] width 24 height 20
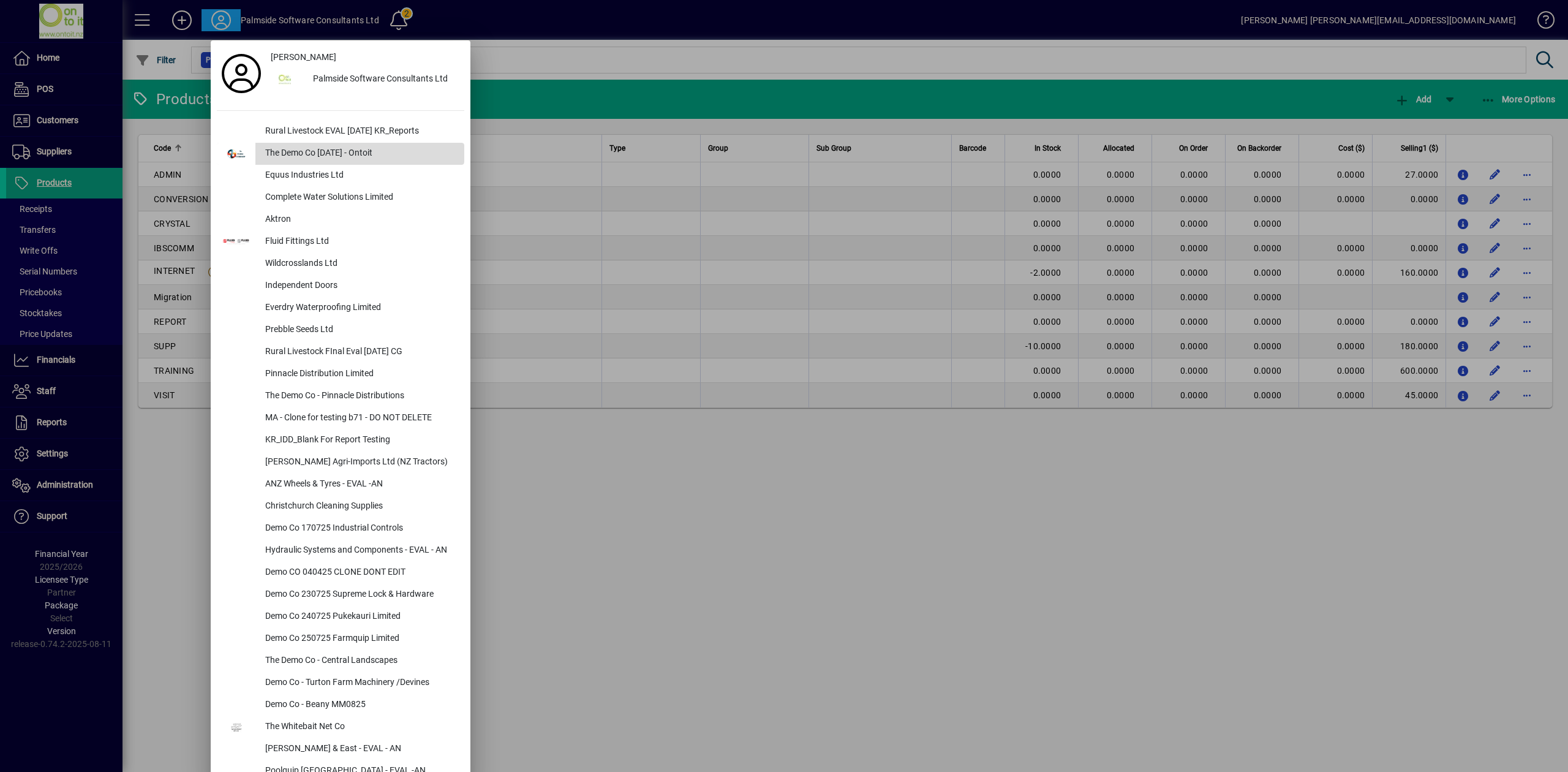
click at [315, 148] on div "The Demo Co Oct 2024 - Ontoit" at bounding box center [360, 153] width 209 height 22
